Goal: Task Accomplishment & Management: Manage account settings

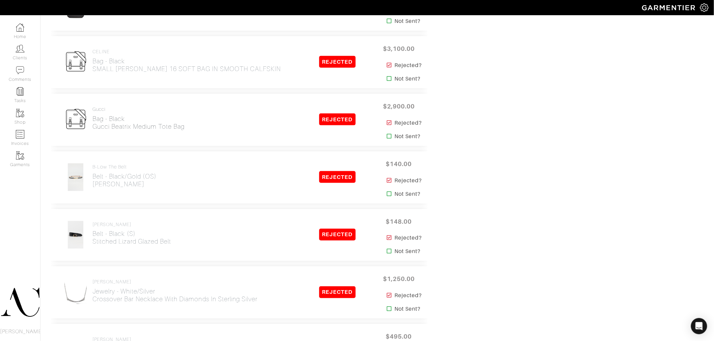
scroll to position [1359, 0]
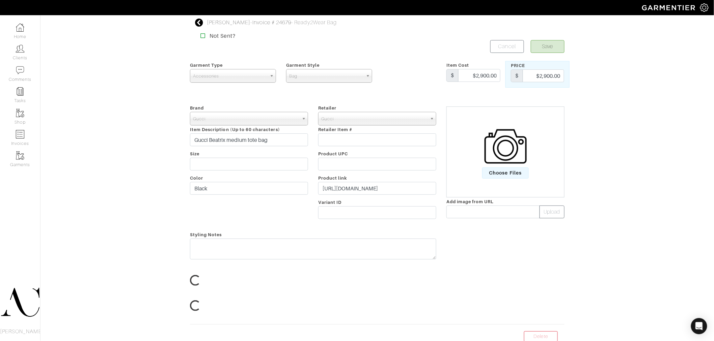
click at [346, 171] on input "text" at bounding box center [377, 164] width 118 height 13
click at [348, 187] on input "https://www.gucci.com/us/en/pr/women/handbags/shoulder-bags-for-women/half-moon…" at bounding box center [377, 188] width 118 height 13
click at [346, 187] on input "https://www.gucci.com/us/en/pr/women/handbags/shoulder-bags-for-women/half-moon…" at bounding box center [377, 188] width 118 height 13
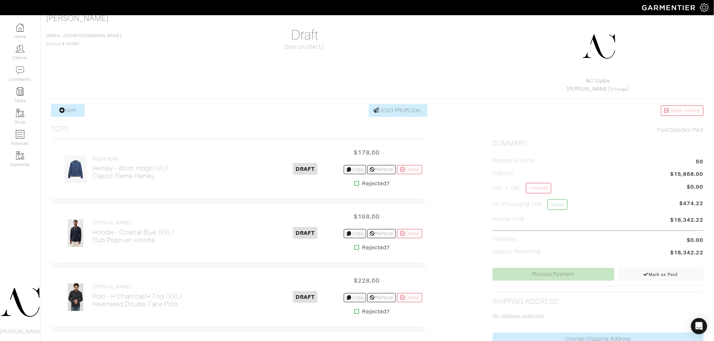
scroll to position [36, 0]
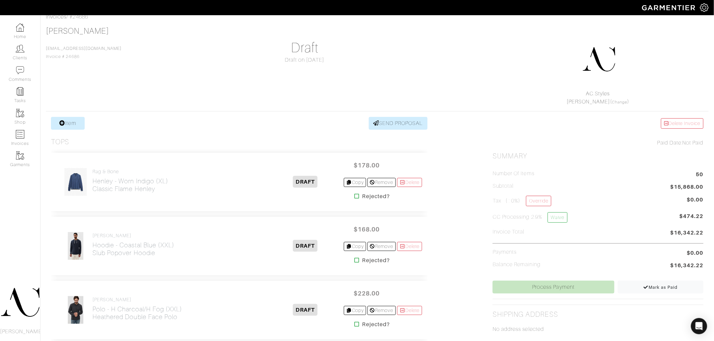
click at [332, 74] on div "Rob Foley Rfoley@vegasgoldenknights.com Invoice # 24686 Draft Draft on 09/25/25…" at bounding box center [377, 66] width 662 height 80
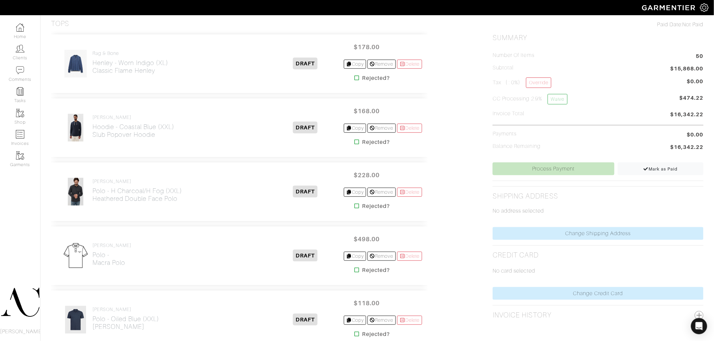
scroll to position [186, 0]
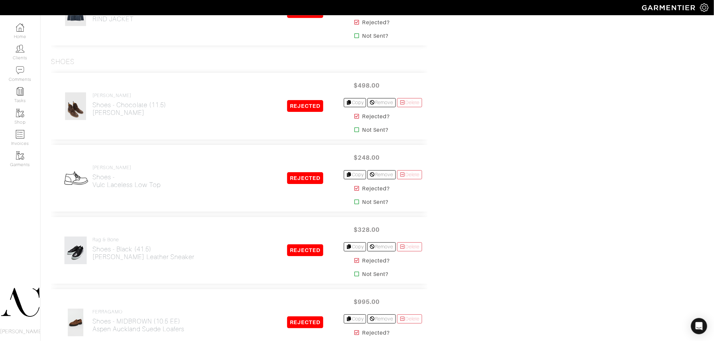
scroll to position [5196, 0]
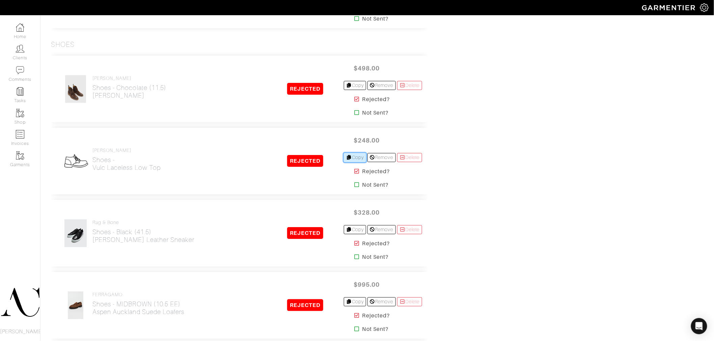
click at [353, 162] on link "Copy" at bounding box center [355, 157] width 23 height 9
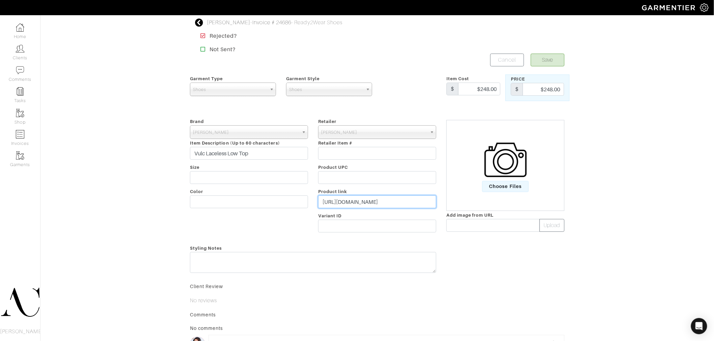
click at [388, 205] on input "[URL][DOMAIN_NAME]" at bounding box center [377, 202] width 118 height 13
click at [393, 202] on input "[URL][DOMAIN_NAME]" at bounding box center [377, 202] width 118 height 13
click at [393, 202] on input "https://www.johnvarvatos.com/search?q=VULC+LACELESS+" at bounding box center [377, 202] width 118 height 13
click at [542, 65] on button "Save" at bounding box center [548, 60] width 34 height 13
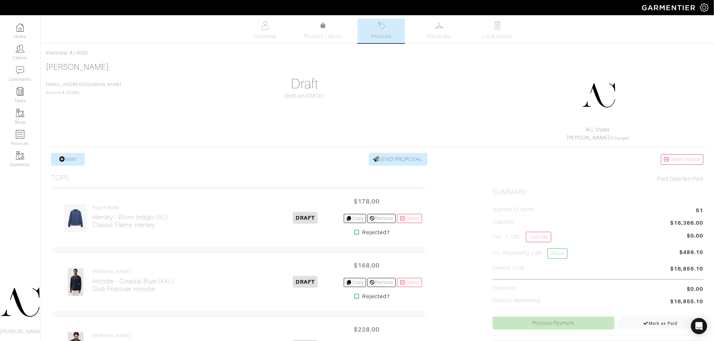
scroll to position [5261, 0]
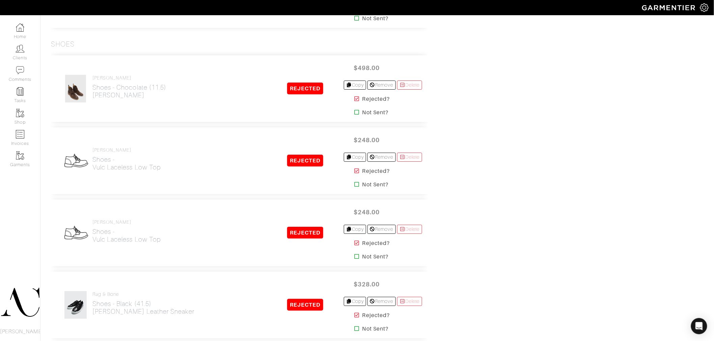
click at [355, 245] on icon at bounding box center [357, 242] width 5 height 5
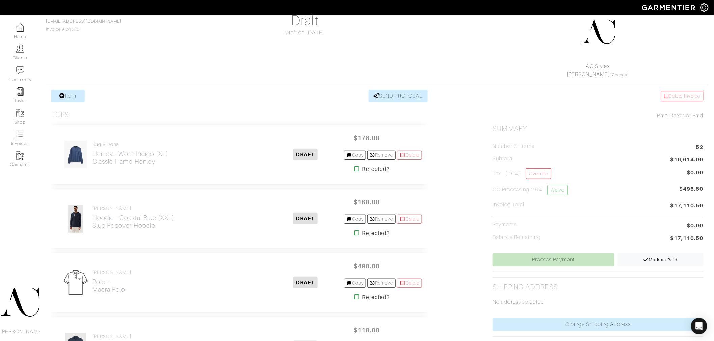
scroll to position [75, 0]
